Goal: Transaction & Acquisition: Purchase product/service

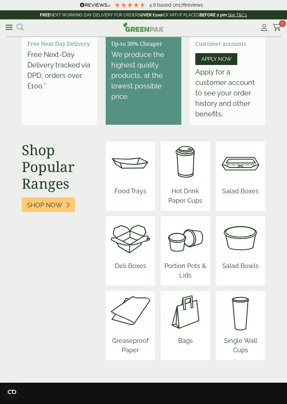
scroll to position [744, 0]
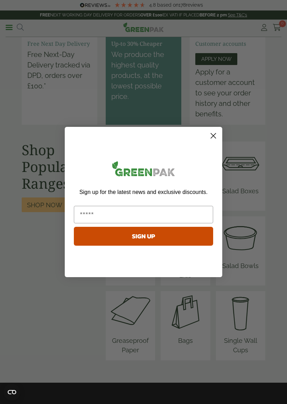
click at [205, 138] on div "Sign up for the latest news and exclusive discounts. SIGN UP" at bounding box center [143, 204] width 143 height 140
click at [211, 137] on circle "Close dialog" at bounding box center [213, 136] width 12 height 12
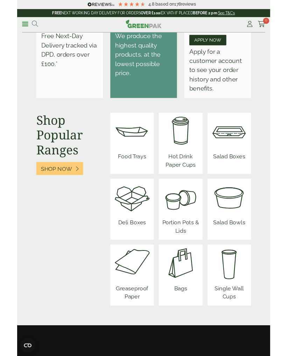
scroll to position [765, 0]
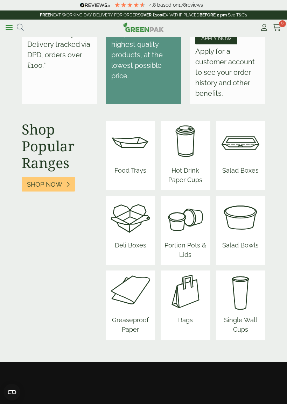
click at [126, 167] on span "Food Trays" at bounding box center [130, 172] width 42 height 18
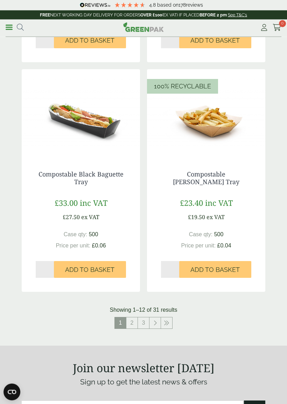
scroll to position [1211, 0]
click at [129, 320] on link "2" at bounding box center [131, 322] width 11 height 11
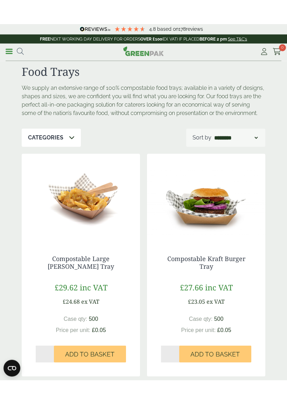
scroll to position [4, 0]
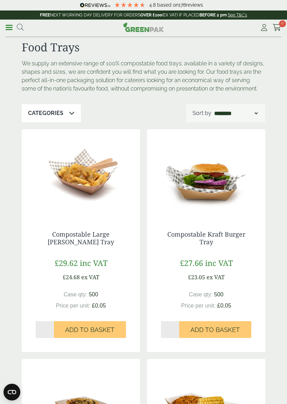
click at [46, 115] on p "Categories" at bounding box center [45, 113] width 35 height 8
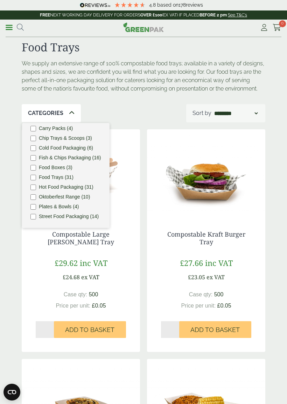
scroll to position [35, 0]
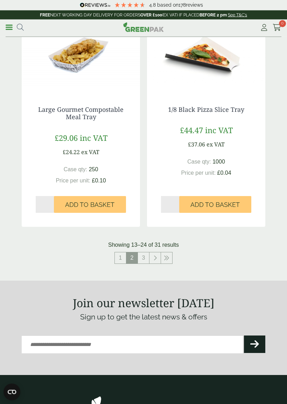
scroll to position [1292, 0]
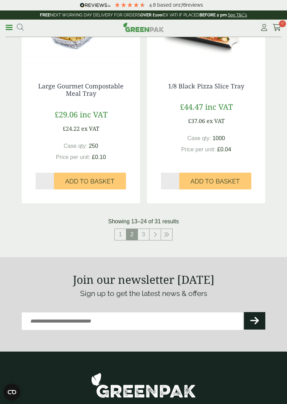
click at [143, 233] on link "3" at bounding box center [143, 234] width 11 height 11
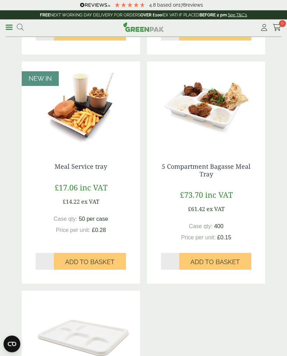
scroll to position [523, 0]
click at [74, 137] on img at bounding box center [81, 105] width 118 height 87
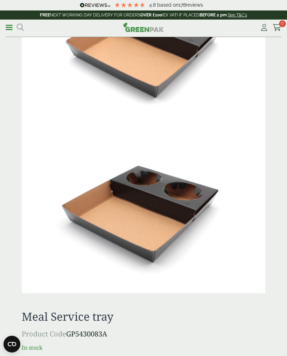
scroll to position [407, 0]
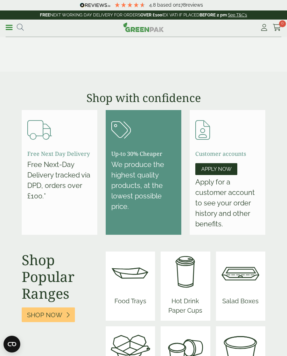
scroll to position [622, 0]
